Goal: Task Accomplishment & Management: Use online tool/utility

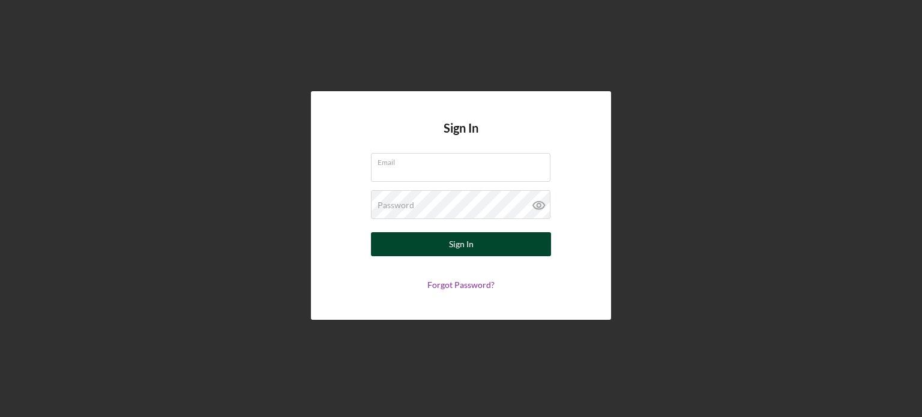
type input "[EMAIL_ADDRESS][DOMAIN_NAME]"
click at [490, 240] on button "Sign In" at bounding box center [461, 244] width 180 height 24
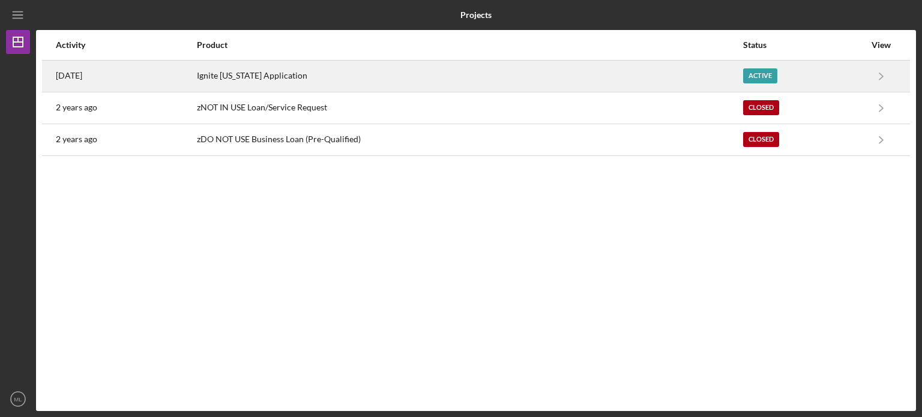
click at [754, 74] on div "Active" at bounding box center [760, 75] width 34 height 15
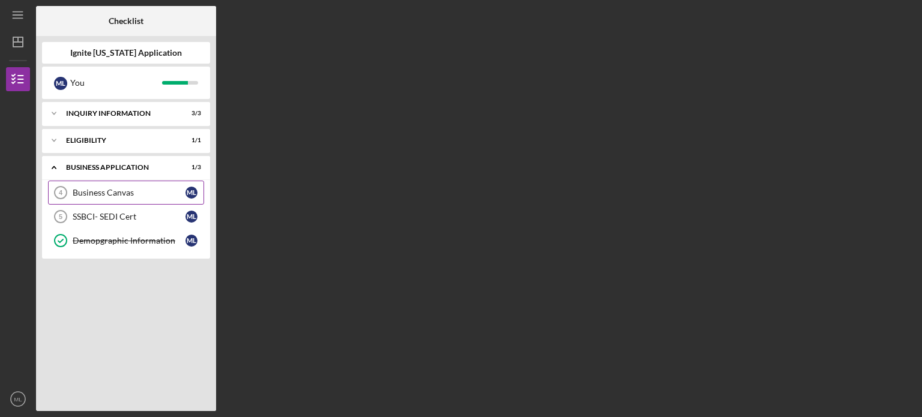
click at [133, 196] on div "Business Canvas" at bounding box center [129, 193] width 113 height 10
